Goal: Check status

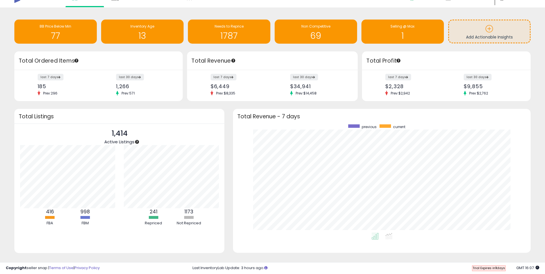
scroll to position [19, 0]
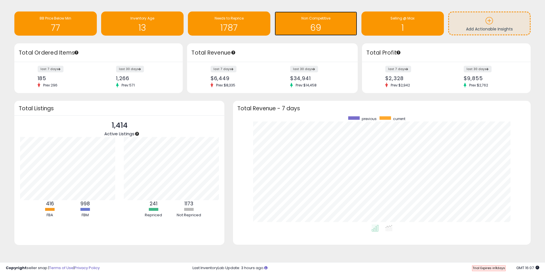
click at [330, 28] on h1 "69" at bounding box center [315, 27] width 77 height 9
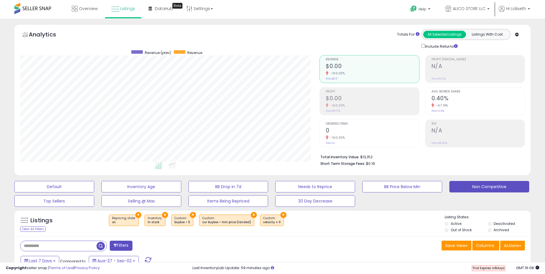
drag, startPoint x: 31, startPoint y: 230, endPoint x: 41, endPoint y: 227, distance: 10.1
click at [31, 230] on div "Clear All Filters" at bounding box center [33, 228] width 26 height 5
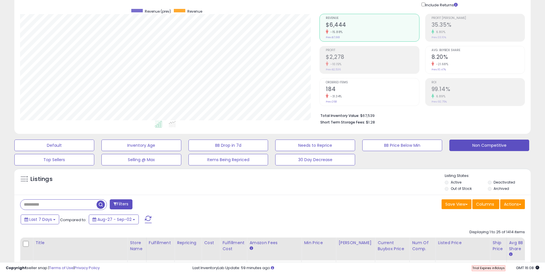
scroll to position [57, 0]
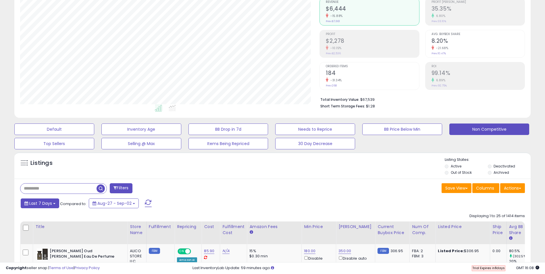
click at [46, 206] on span "Last 7 Days" at bounding box center [40, 204] width 23 height 6
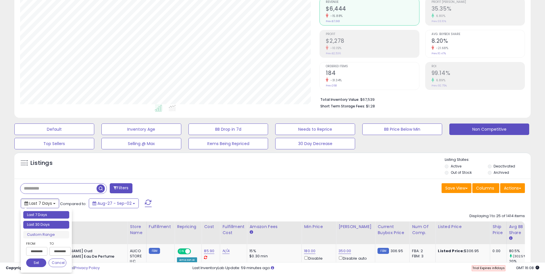
type input "**********"
click at [43, 224] on li "Last 30 Days" at bounding box center [46, 225] width 46 height 8
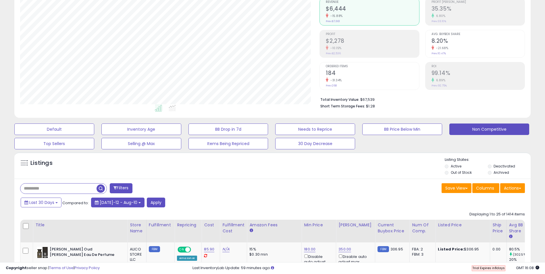
click at [111, 205] on span "Jul-12 - Aug-10" at bounding box center [119, 203] width 38 height 6
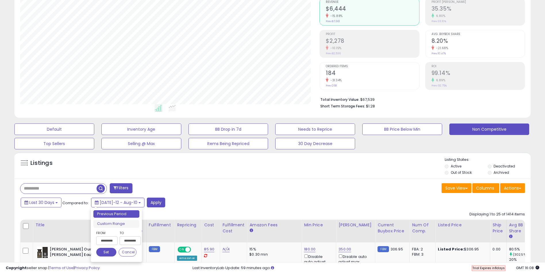
click at [106, 254] on button "Set" at bounding box center [106, 252] width 20 height 9
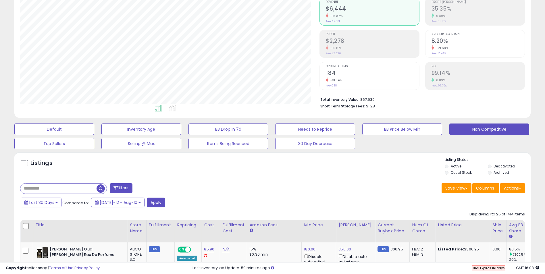
click at [220, 202] on div "Last 30 Days Compared to: Jul-12 - Aug-10 Apply" at bounding box center [208, 203] width 379 height 11
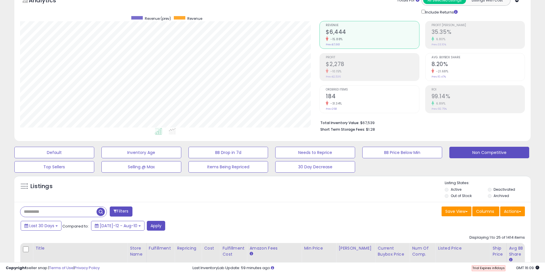
scroll to position [0, 0]
